Goal: Find specific page/section: Find specific page/section

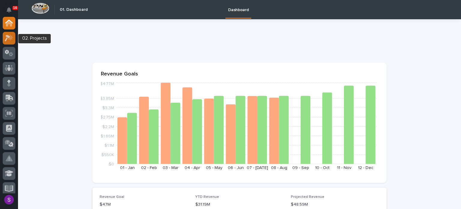
click at [3, 35] on div at bounding box center [9, 38] width 13 height 13
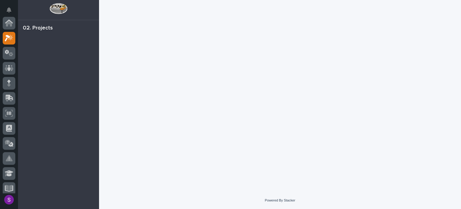
scroll to position [15, 0]
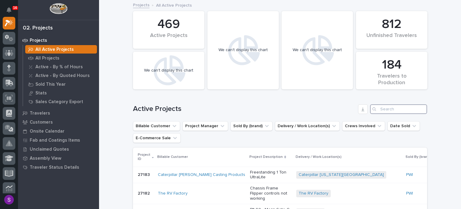
click at [384, 108] on input "Search" at bounding box center [398, 109] width 57 height 10
paste input "26824"
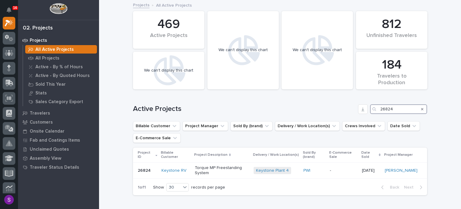
scroll to position [30, 0]
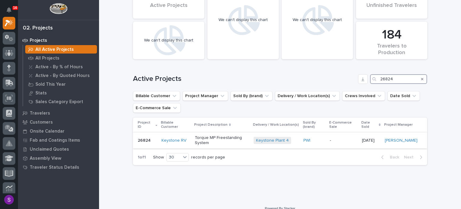
type input "26824"
click at [352, 144] on div "-" at bounding box center [343, 140] width 27 height 10
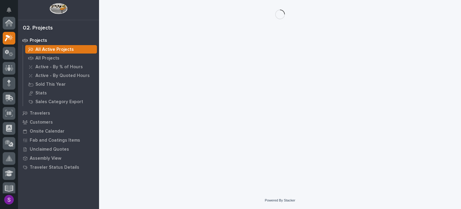
scroll to position [15, 0]
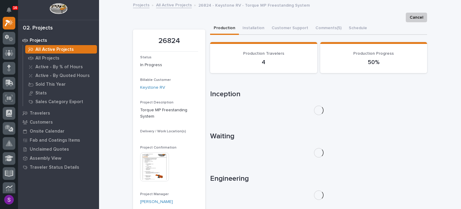
click at [149, 169] on img at bounding box center [154, 166] width 29 height 29
